Goal: Information Seeking & Learning: Check status

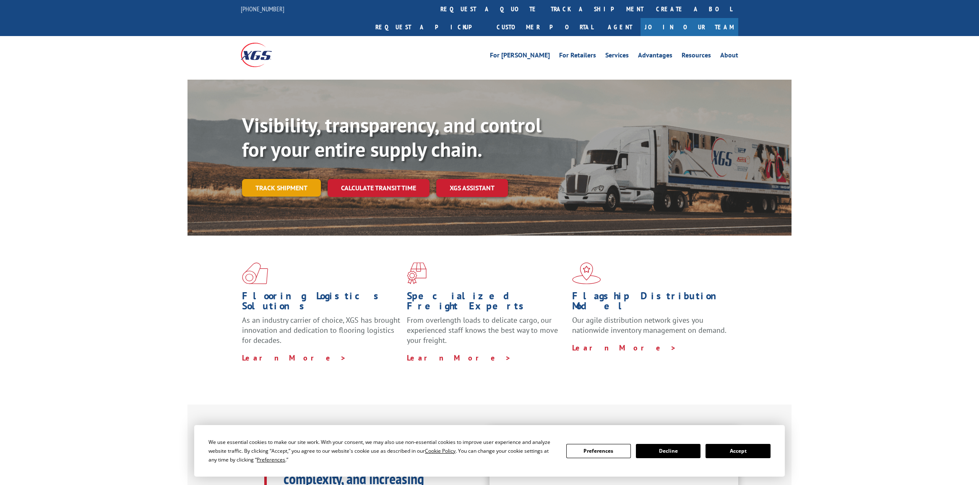
click at [271, 179] on link "Track shipment" at bounding box center [281, 188] width 79 height 18
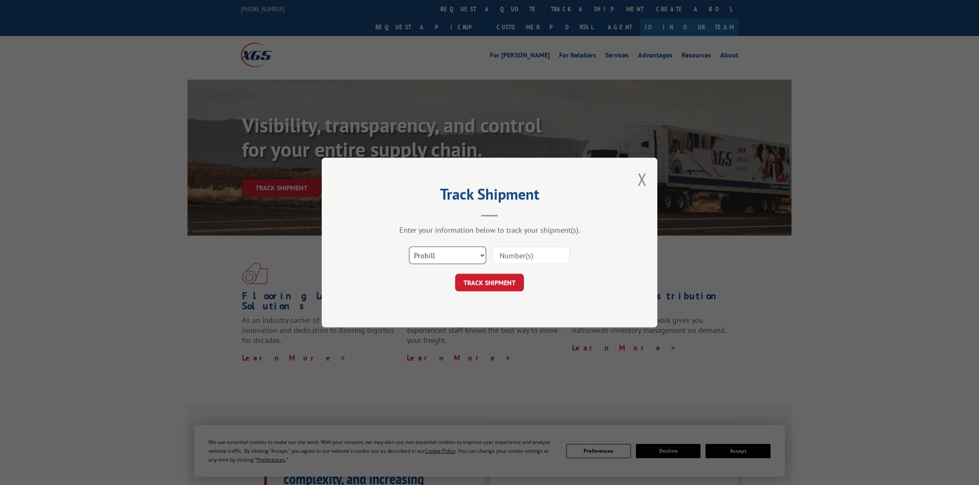
click at [468, 257] on select "Select category... Probill BOL PO" at bounding box center [447, 256] width 77 height 18
select select "bol"
click at [409, 247] on select "Select category... Probill BOL PO" at bounding box center [447, 256] width 77 height 18
click at [517, 253] on input at bounding box center [530, 256] width 77 height 18
type input "2878885"
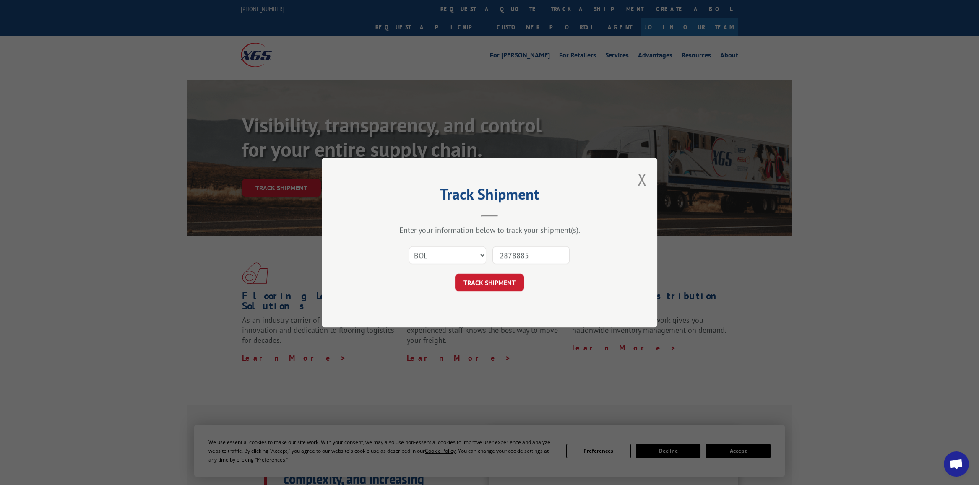
click at [505, 281] on button "TRACK SHIPMENT" at bounding box center [489, 283] width 69 height 18
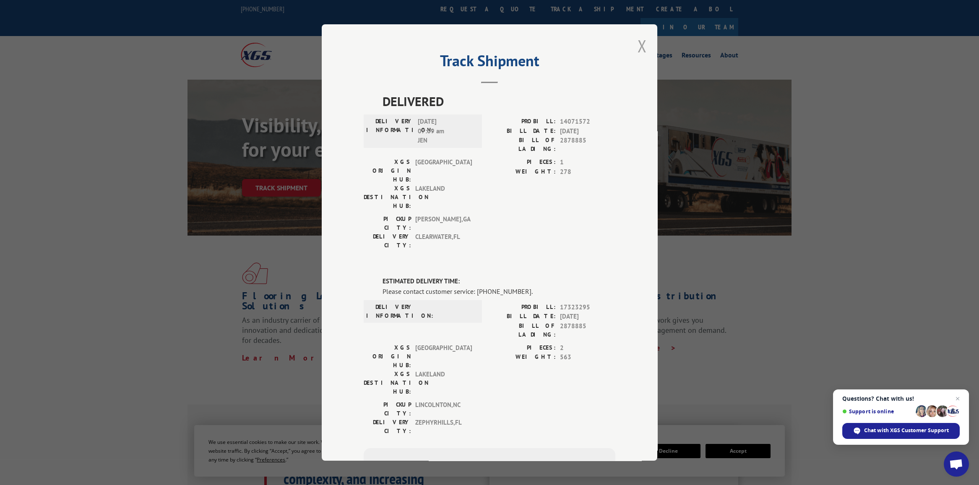
click at [639, 44] on button "Close modal" at bounding box center [641, 46] width 9 height 22
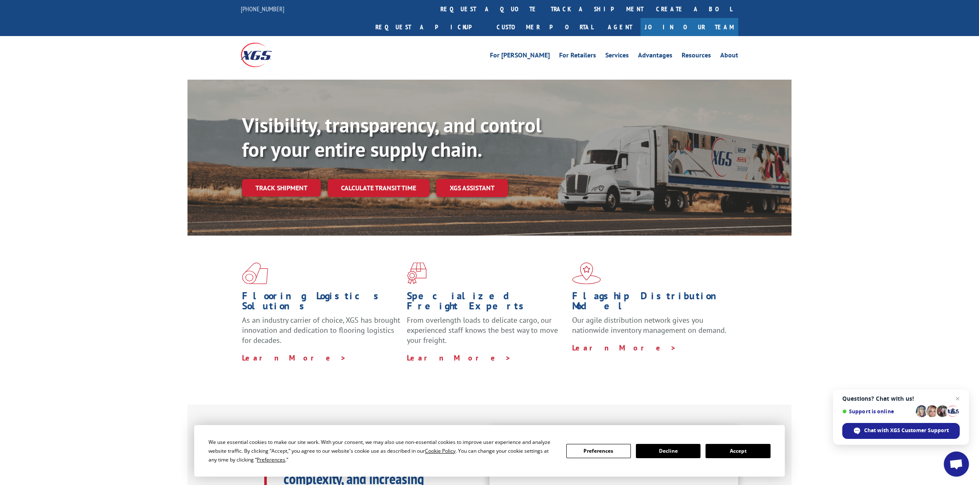
click at [167, 287] on div "Flooring Logistics Solutions As an industry carrier of choice, XGS has brought …" at bounding box center [489, 320] width 979 height 169
click at [155, 309] on div "Flooring Logistics Solutions As an industry carrier of choice, XGS has brought …" at bounding box center [489, 320] width 979 height 169
click at [100, 324] on div "Flooring Logistics Solutions As an industry carrier of choice, XGS has brought …" at bounding box center [489, 320] width 979 height 169
click at [113, 151] on div "Visibility, transparency, and control for your entire supply chain. Track shipm…" at bounding box center [489, 166] width 979 height 172
